Goal: Task Accomplishment & Management: Use online tool/utility

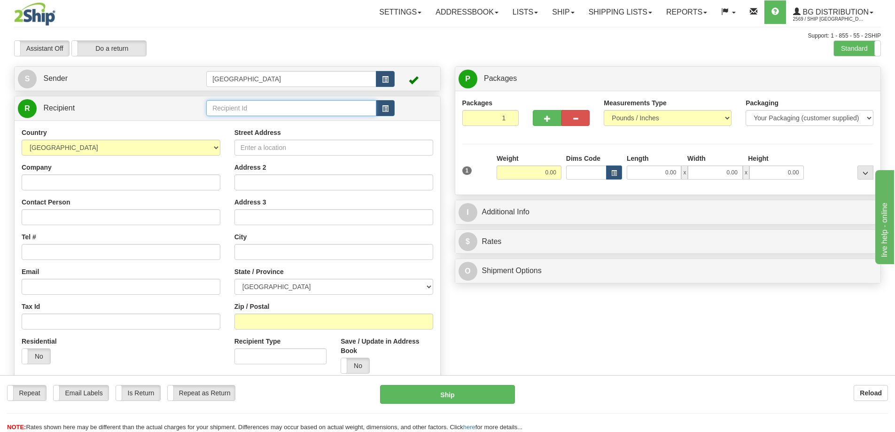
click at [226, 104] on input "text" at bounding box center [291, 108] width 170 height 16
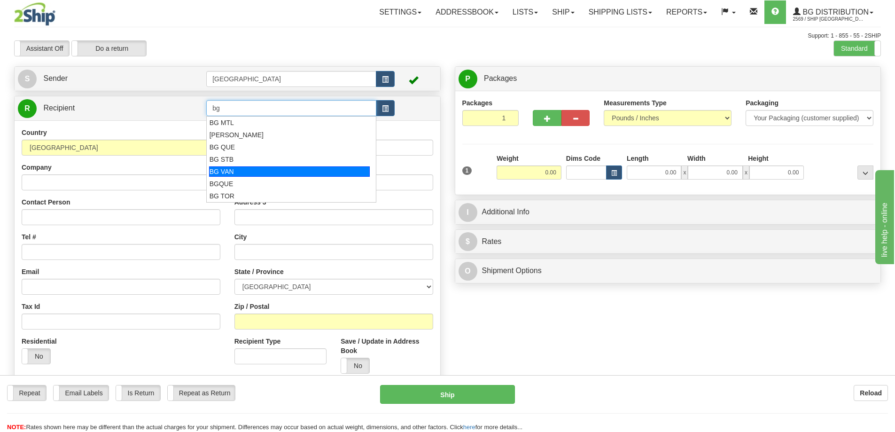
click at [230, 171] on div "BG VAN" at bounding box center [289, 171] width 161 height 10
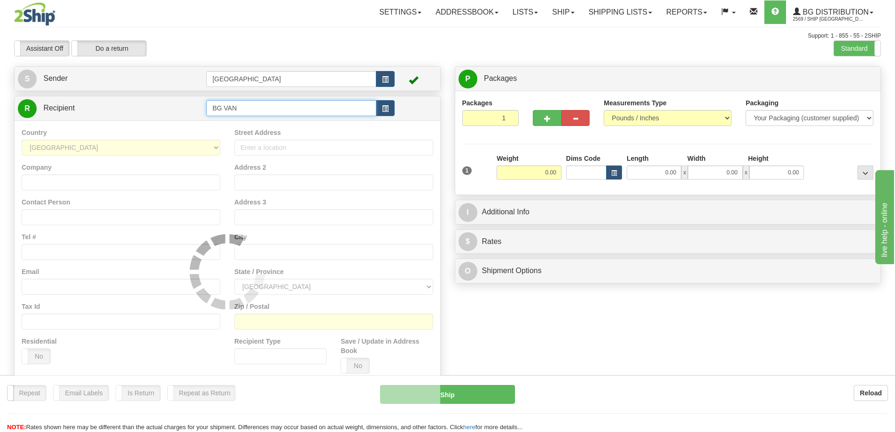
type input "BG VAN"
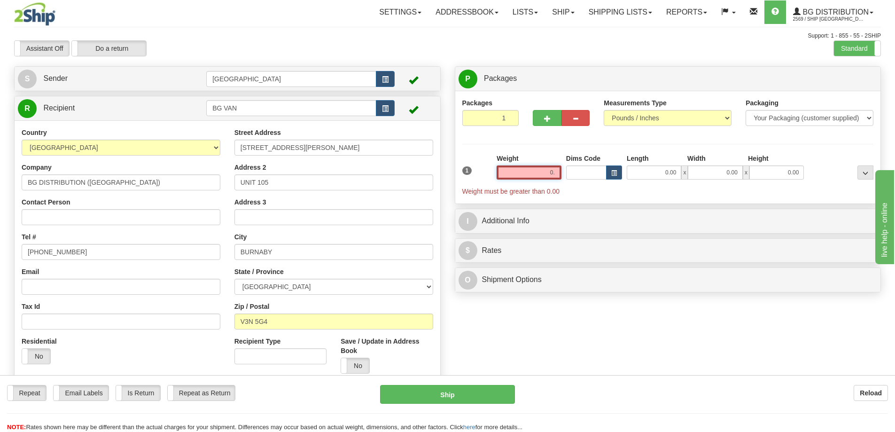
type input "0"
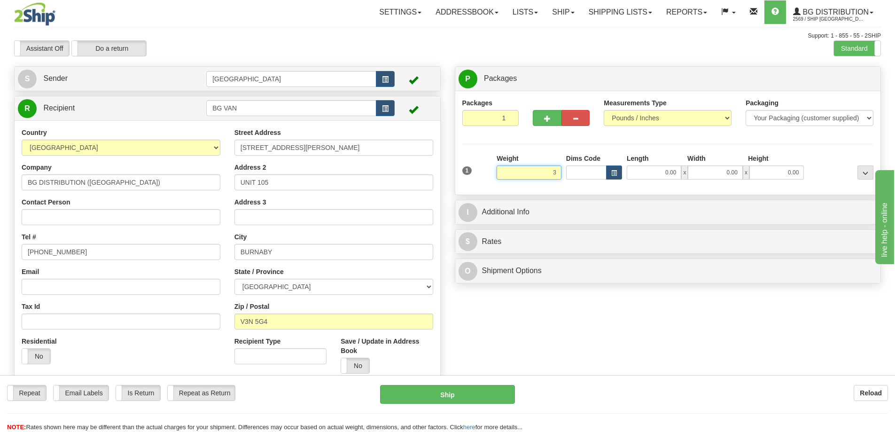
type input "3.00"
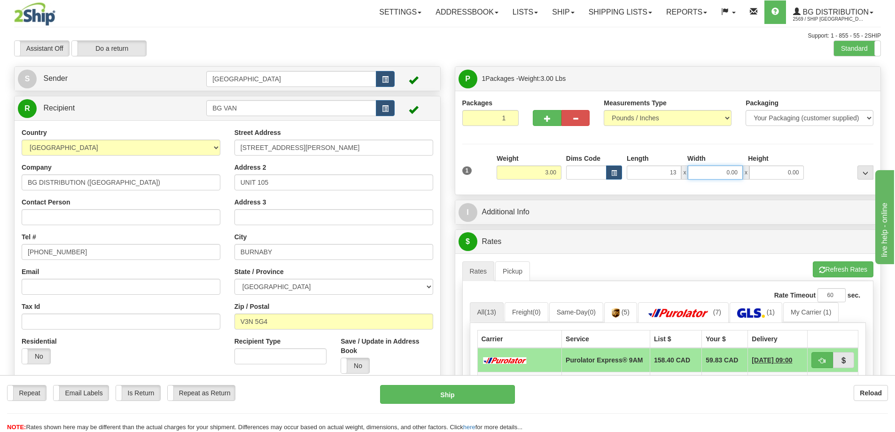
type input "13.00"
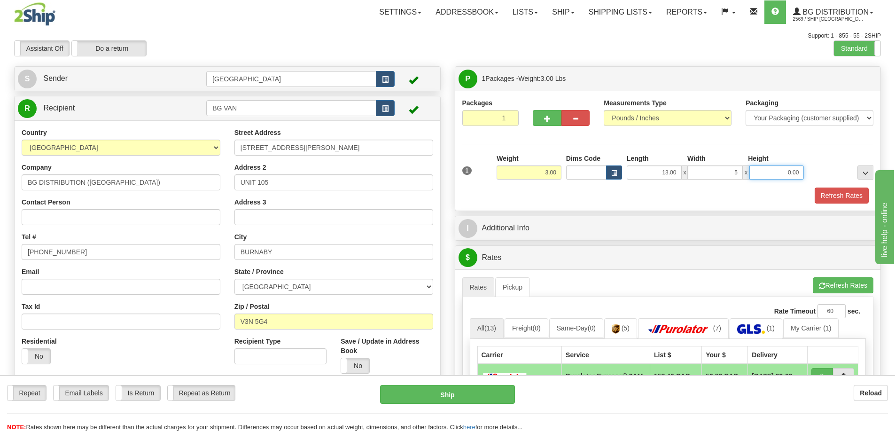
type input "5.00"
type input "3.00"
click at [839, 196] on button "Refresh Rates" at bounding box center [842, 195] width 54 height 16
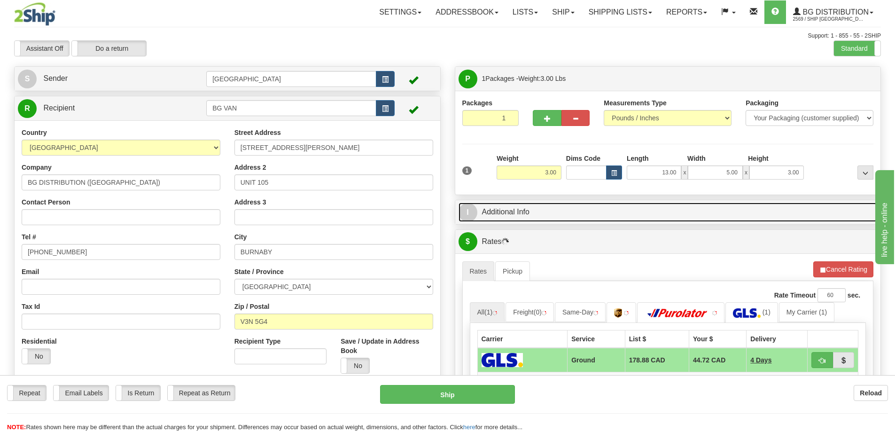
click at [609, 217] on link "I Additional Info" at bounding box center [668, 212] width 419 height 19
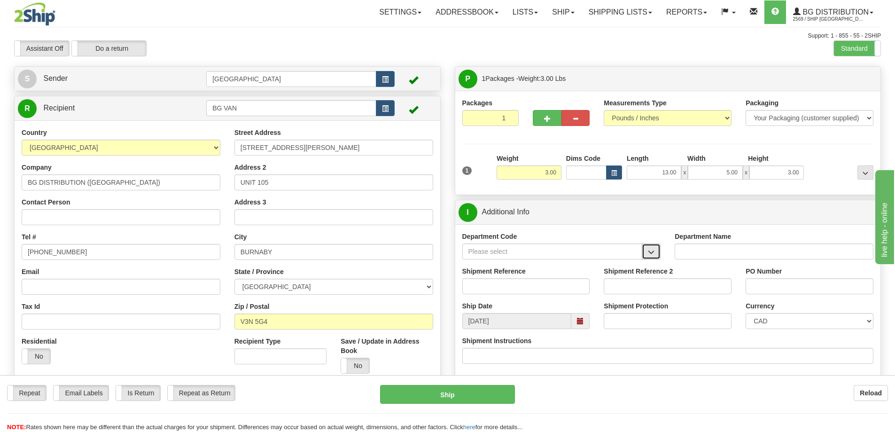
click at [650, 250] on span "button" at bounding box center [651, 252] width 7 height 6
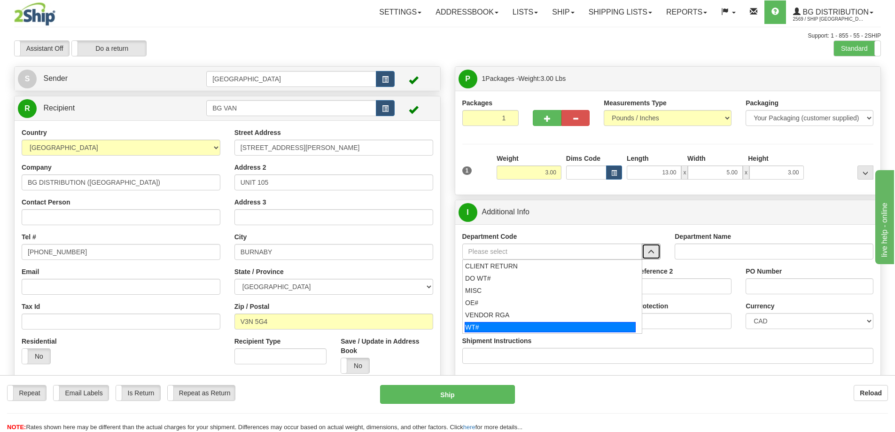
click at [517, 326] on div "WT#" at bounding box center [550, 327] width 171 height 10
type input "WT#"
type input "WAREHOUSE TRANSFERS"
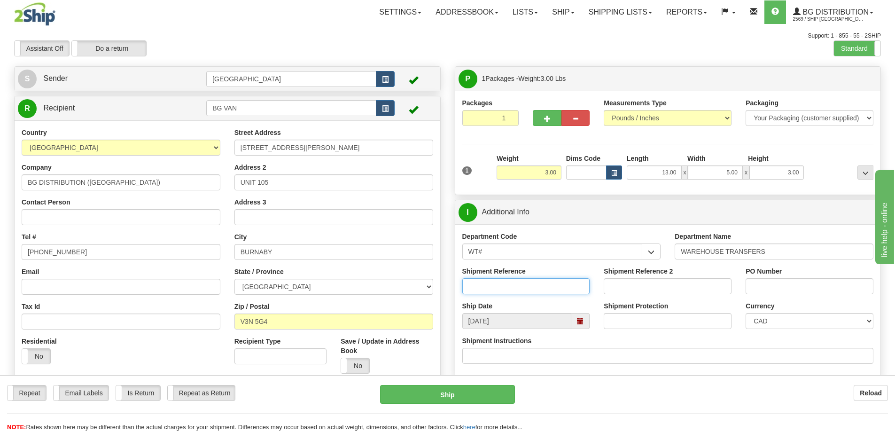
click at [540, 286] on input "Shipment Reference" at bounding box center [526, 286] width 128 height 16
type input "166265-00"
click at [757, 290] on input "PO Number" at bounding box center [810, 286] width 128 height 16
type input "N/A"
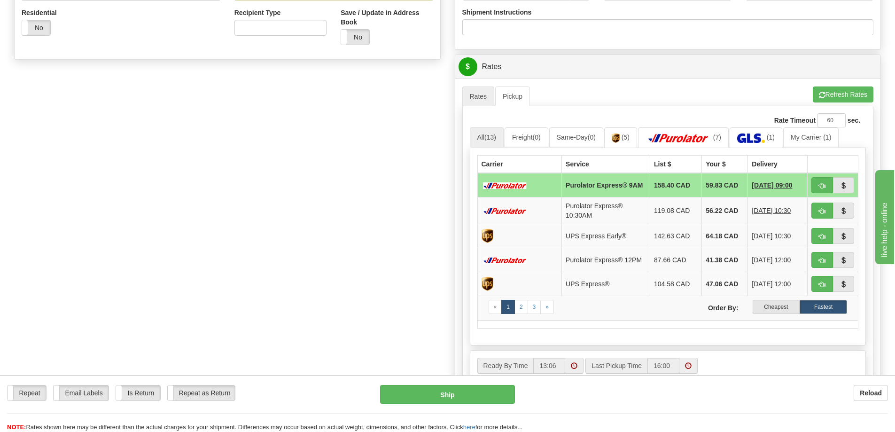
scroll to position [329, 0]
click at [775, 309] on label "Cheapest" at bounding box center [776, 306] width 47 height 14
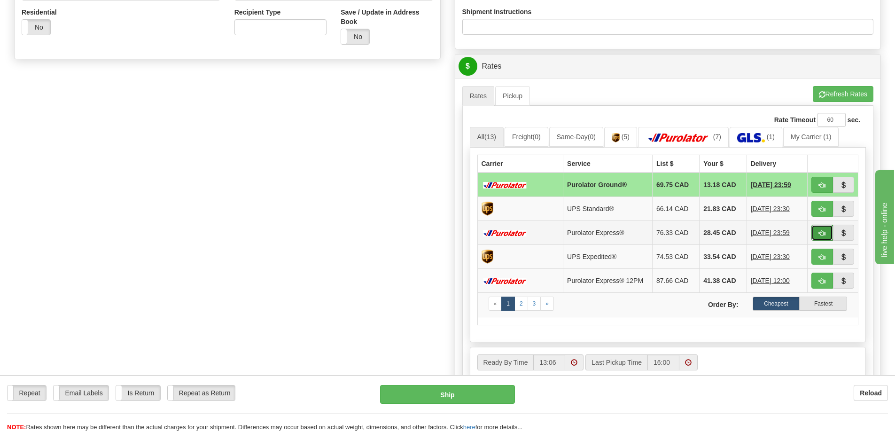
click at [821, 233] on span "button" at bounding box center [822, 233] width 7 height 6
type input "202"
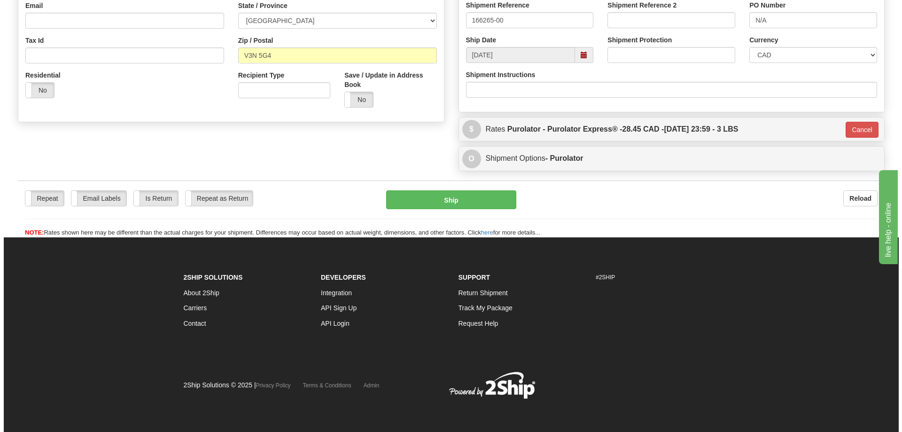
scroll to position [266, 0]
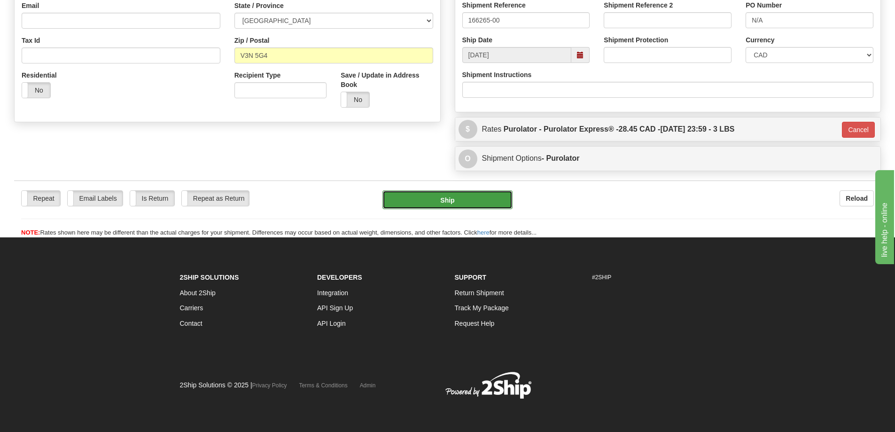
click at [460, 198] on button "Ship" at bounding box center [448, 199] width 130 height 19
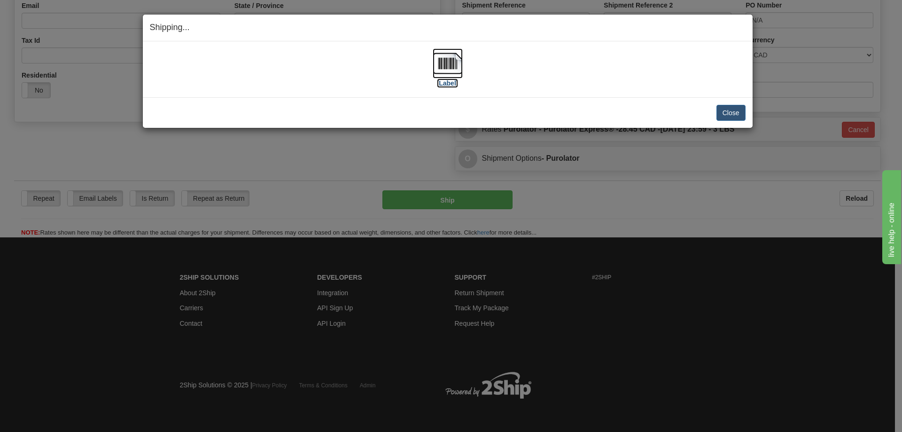
click at [452, 84] on label "[Label]" at bounding box center [448, 82] width 22 height 9
click at [733, 113] on button "Close" at bounding box center [731, 113] width 29 height 16
